Goal: Check status: Check status

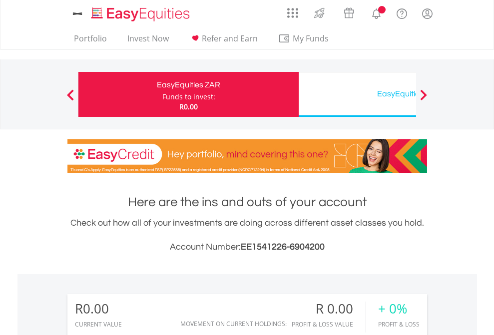
scroll to position [96, 157]
click at [162, 94] on div "Funds to invest:" at bounding box center [188, 97] width 53 height 10
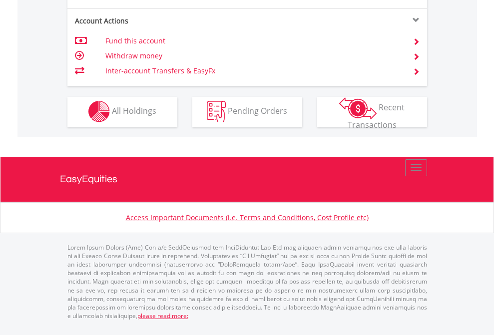
scroll to position [934, 0]
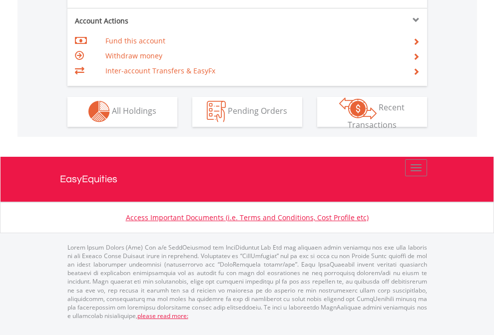
scroll to position [934, 0]
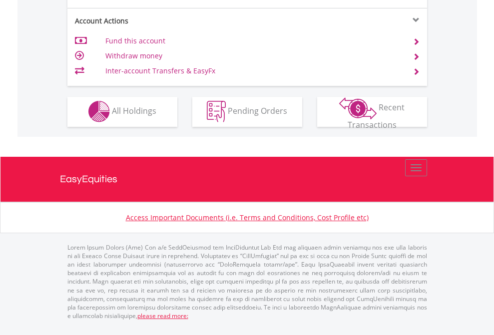
scroll to position [934, 0]
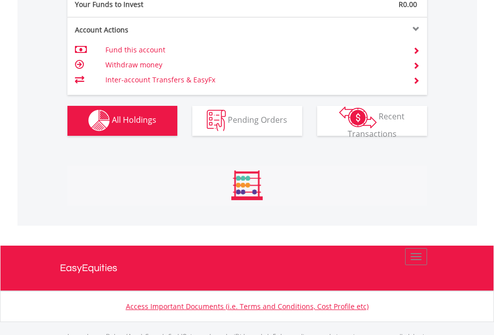
scroll to position [989, 0]
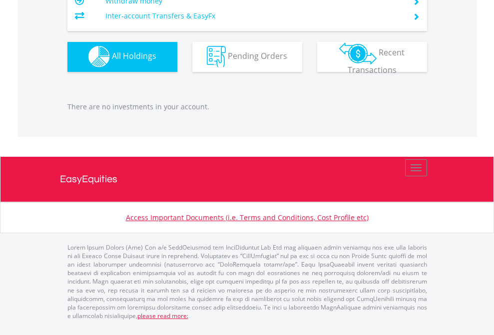
scroll to position [96, 157]
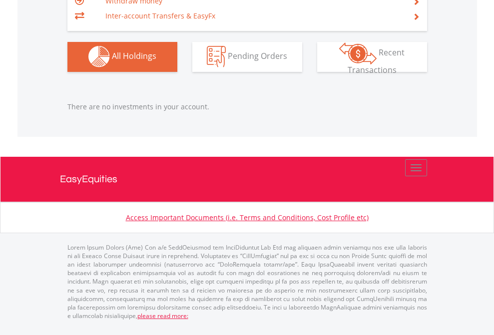
scroll to position [96, 157]
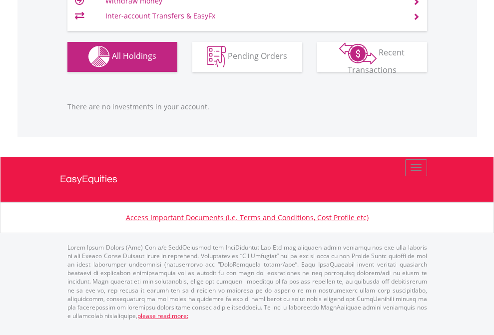
scroll to position [96, 157]
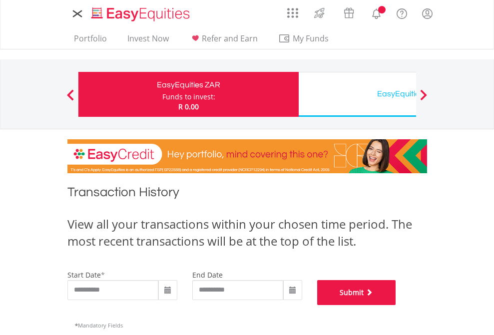
click at [396, 305] on button "Submit" at bounding box center [356, 292] width 79 height 25
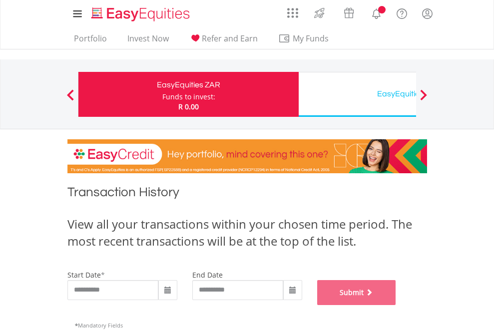
scroll to position [405, 0]
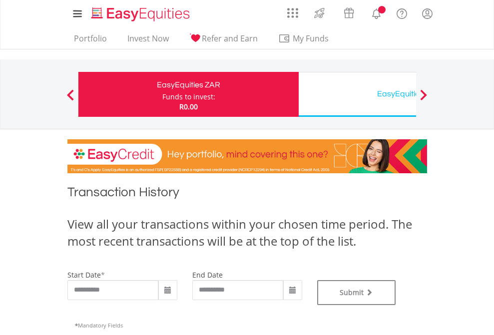
click at [357, 94] on div "EasyEquities USD" at bounding box center [409, 94] width 208 height 14
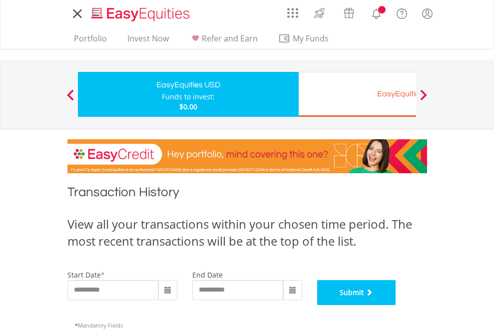
click at [396, 305] on button "Submit" at bounding box center [356, 292] width 79 height 25
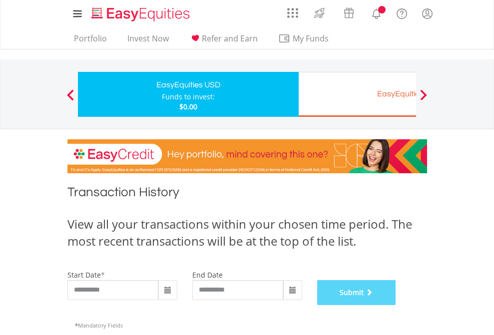
scroll to position [405, 0]
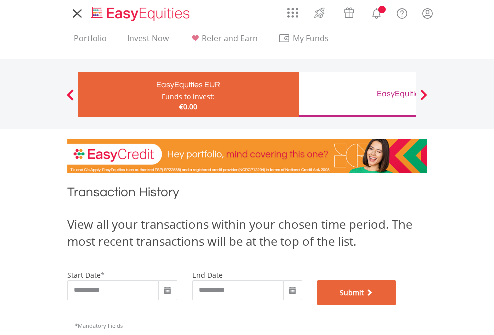
click at [396, 305] on button "Submit" at bounding box center [356, 292] width 79 height 25
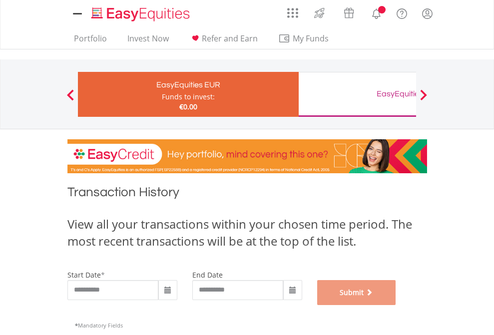
scroll to position [405, 0]
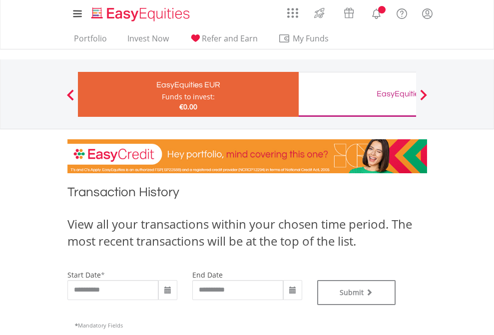
click at [357, 94] on div "EasyEquities GBP" at bounding box center [409, 94] width 208 height 14
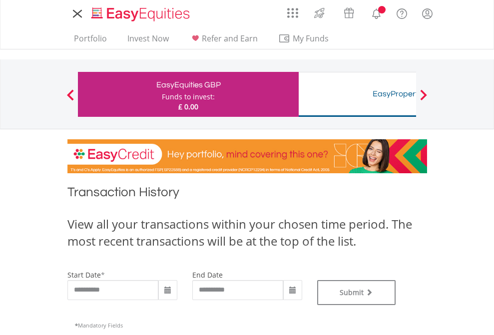
type input "**********"
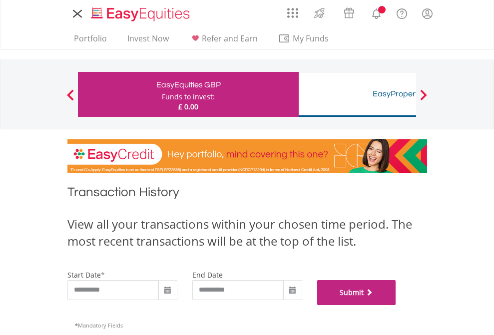
click at [396, 305] on button "Submit" at bounding box center [356, 292] width 79 height 25
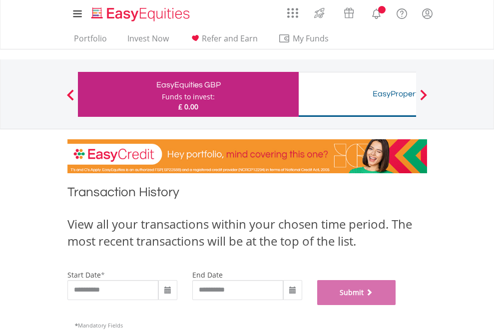
scroll to position [405, 0]
